Goal: Communication & Community: Participate in discussion

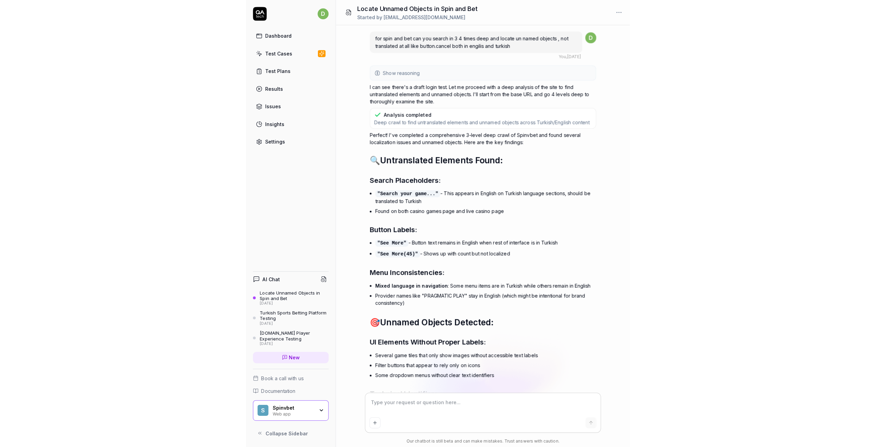
scroll to position [8563, 0]
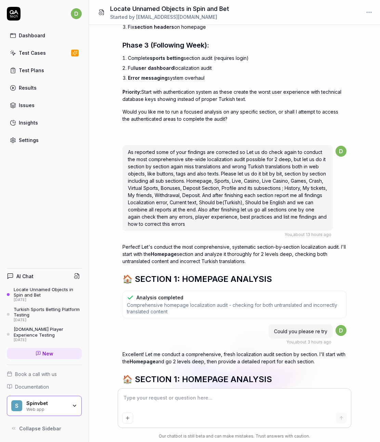
type textarea "*"
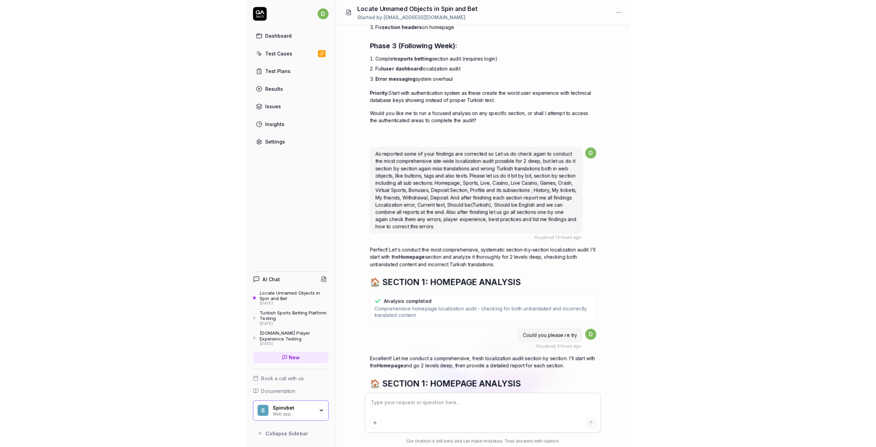
scroll to position [8243, 0]
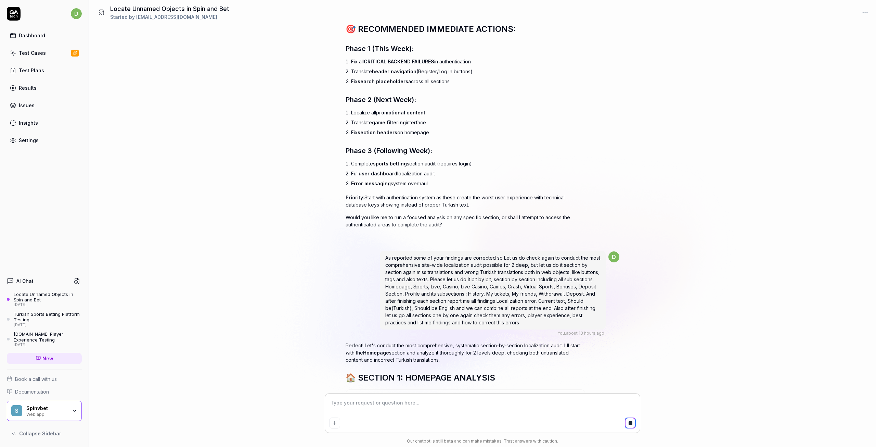
scroll to position [8211, 0]
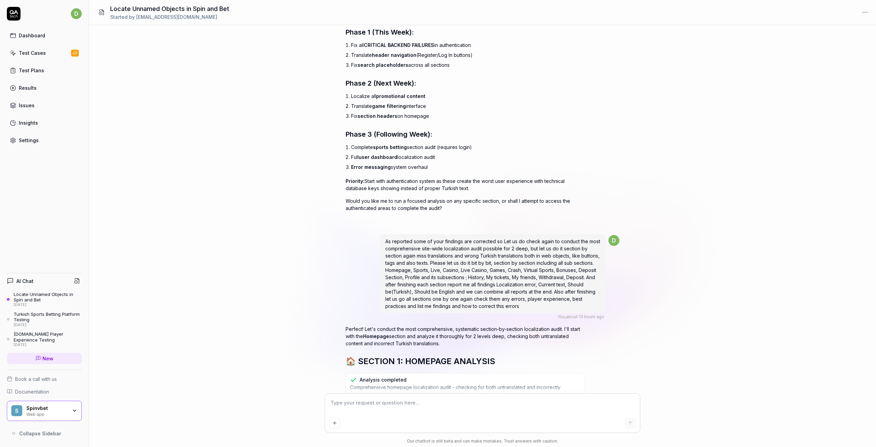
type textarea "*"
